Goal: Task Accomplishment & Management: Complete application form

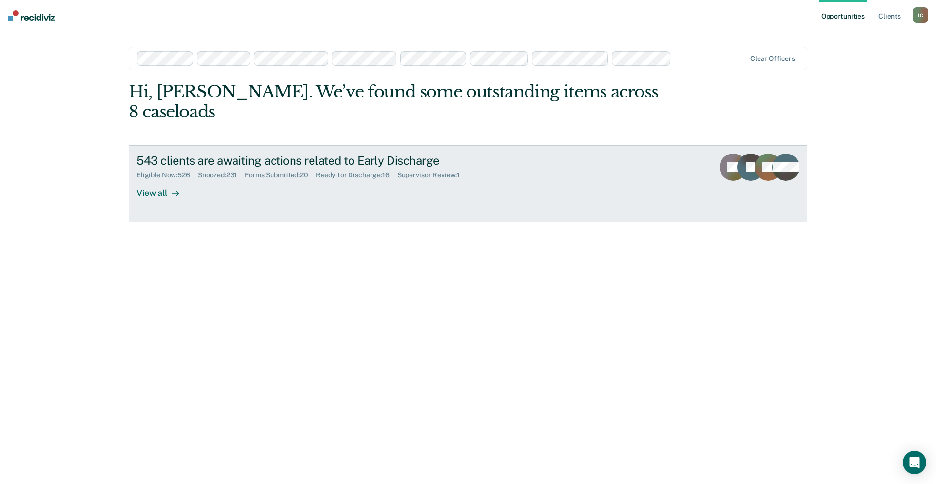
click at [246, 154] on div "543 clients are awaiting actions related to Early Discharge" at bounding box center [307, 161] width 342 height 14
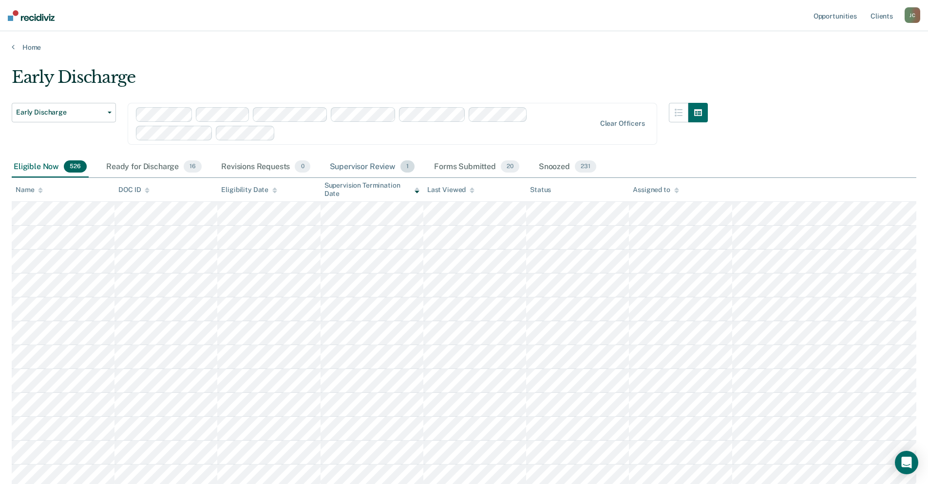
click at [379, 158] on div "Supervisor Review 1" at bounding box center [372, 166] width 89 height 21
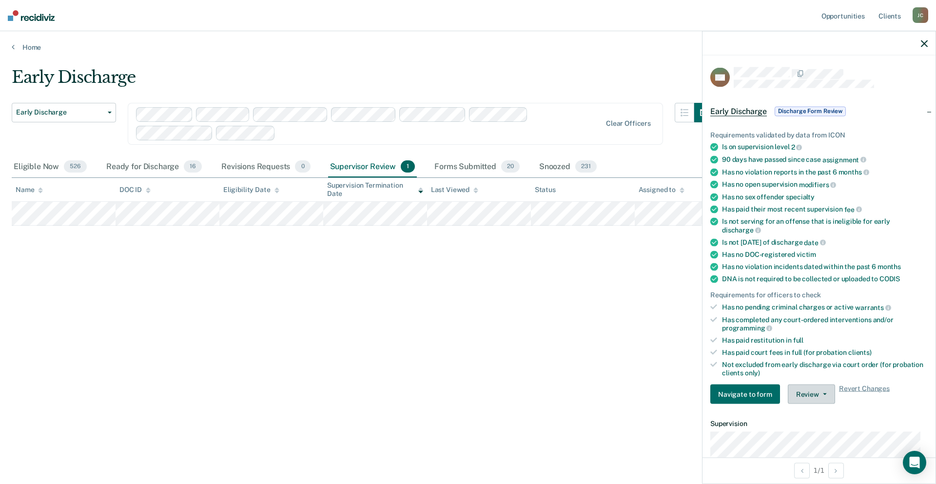
click at [823, 393] on icon "button" at bounding box center [825, 394] width 4 height 2
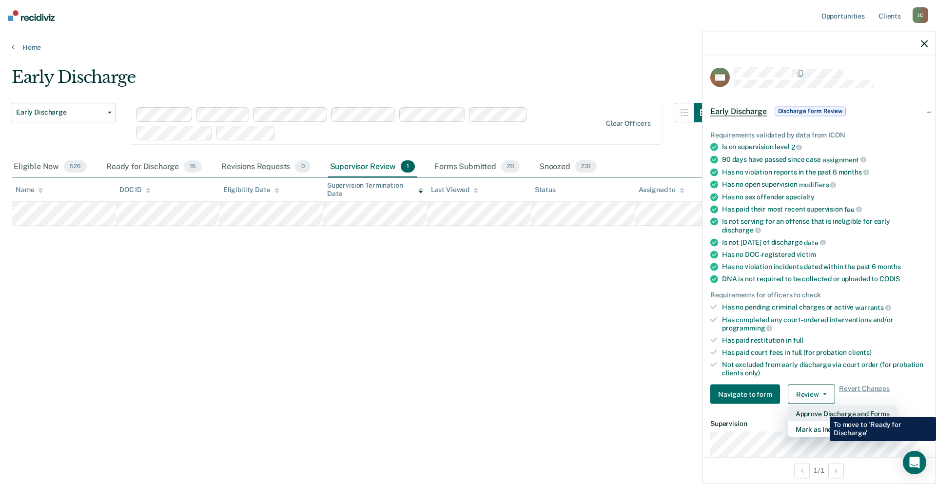
click at [822, 409] on button "Approve Discharge and Forms" at bounding box center [843, 414] width 110 height 16
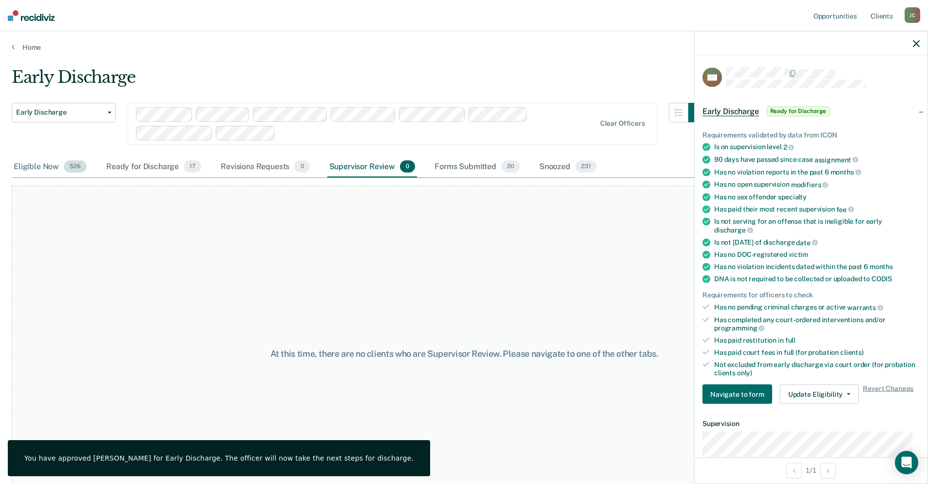
click at [46, 165] on div "Eligible Now 526" at bounding box center [50, 166] width 77 height 21
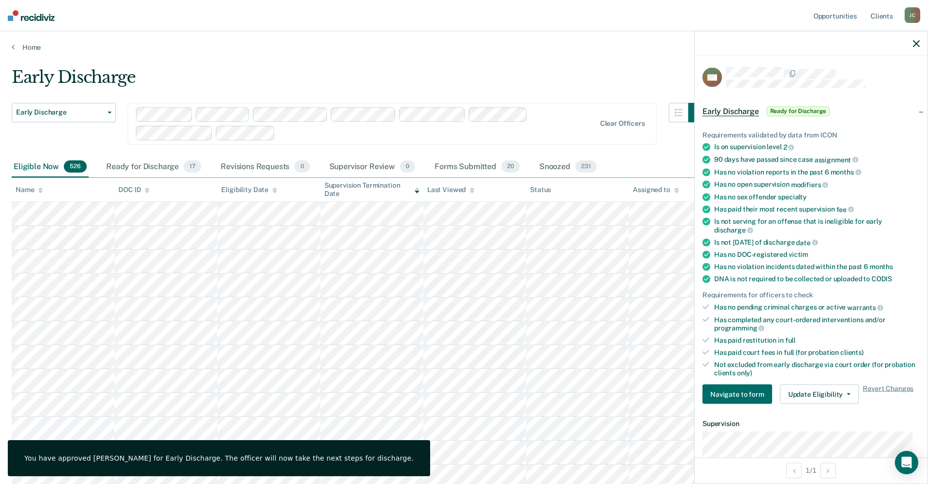
click at [920, 46] on div at bounding box center [811, 43] width 233 height 24
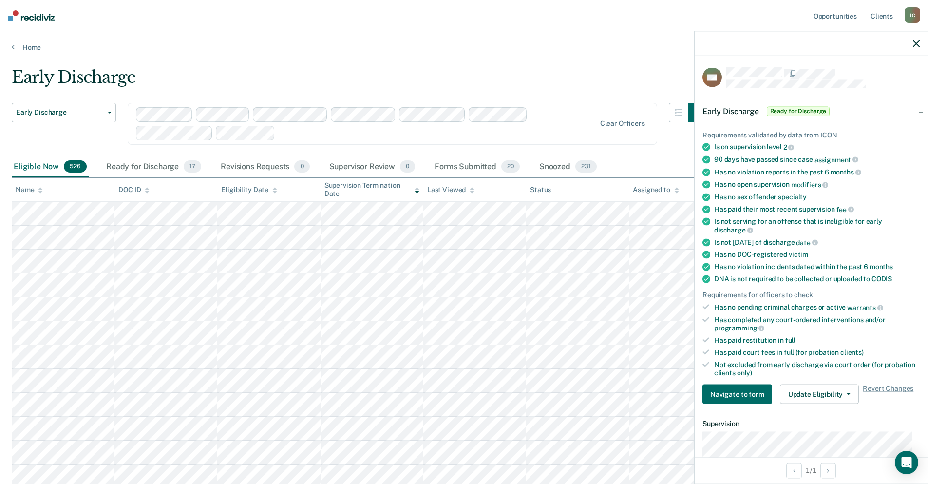
click at [917, 43] on icon "button" at bounding box center [916, 43] width 7 height 7
